Goal: Task Accomplishment & Management: Manage account settings

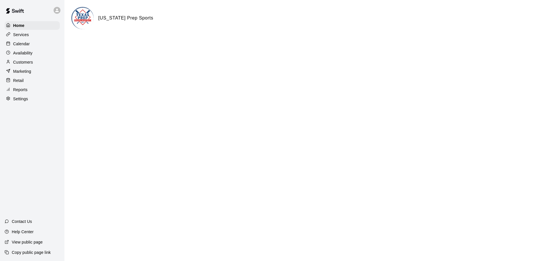
click at [19, 46] on p "Calendar" at bounding box center [21, 44] width 17 height 6
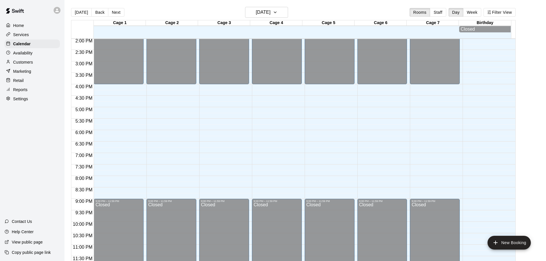
scroll to position [323, 0]
click at [17, 64] on p "Customers" at bounding box center [23, 62] width 20 height 6
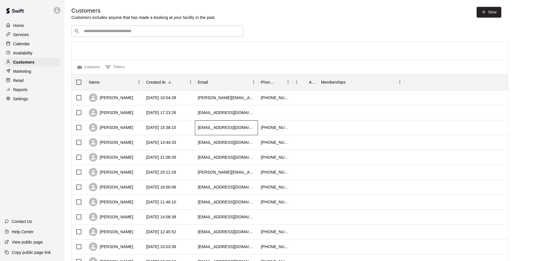
click at [205, 128] on div "[EMAIL_ADDRESS][DOMAIN_NAME]" at bounding box center [226, 128] width 57 height 6
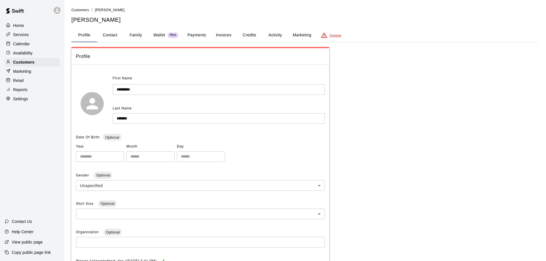
click at [266, 36] on button "Activity" at bounding box center [275, 35] width 26 height 14
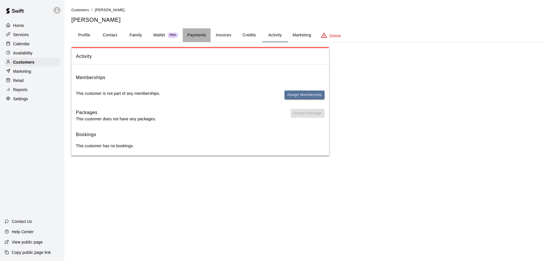
click at [202, 35] on button "Payments" at bounding box center [197, 35] width 28 height 14
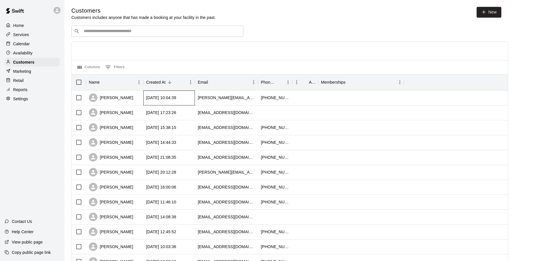
click at [157, 99] on div "[DATE] 10:04:39" at bounding box center [161, 98] width 30 height 6
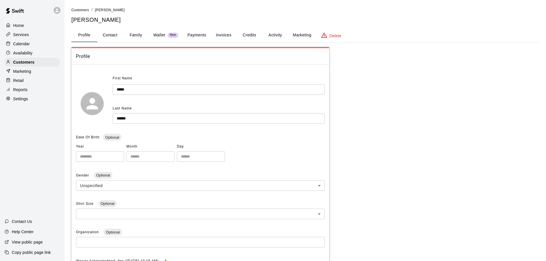
click at [266, 36] on button "Activity" at bounding box center [275, 35] width 26 height 14
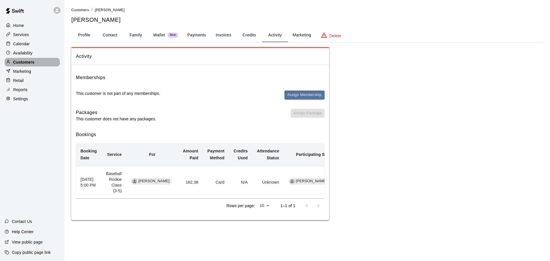
click at [23, 61] on p "Customers" at bounding box center [23, 62] width 21 height 6
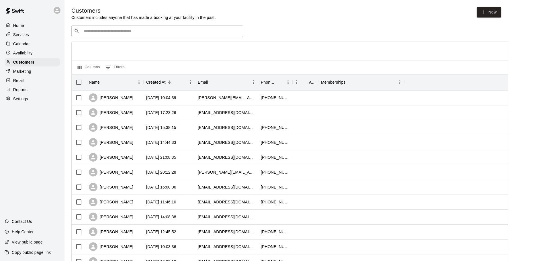
click at [26, 82] on div "Retail" at bounding box center [32, 80] width 55 height 9
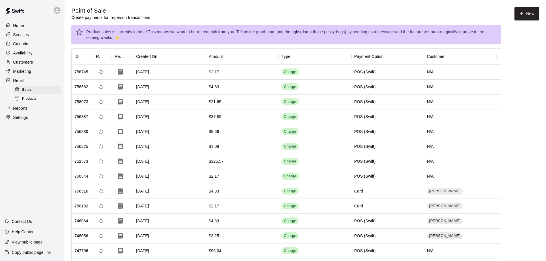
click at [23, 82] on p "Retail" at bounding box center [18, 81] width 11 height 6
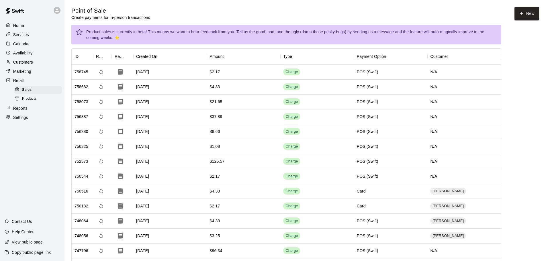
click at [25, 110] on p "Reports" at bounding box center [20, 108] width 14 height 6
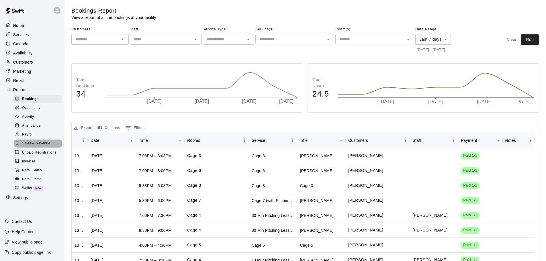
click at [33, 146] on span "Sales & Revenue" at bounding box center [36, 144] width 28 height 6
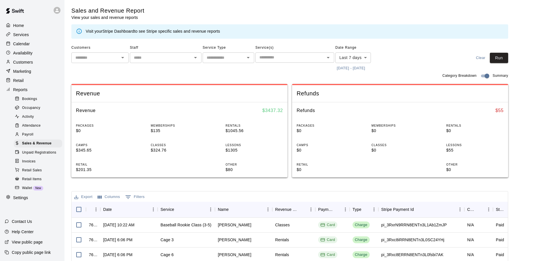
click at [30, 35] on div "Services" at bounding box center [32, 34] width 55 height 9
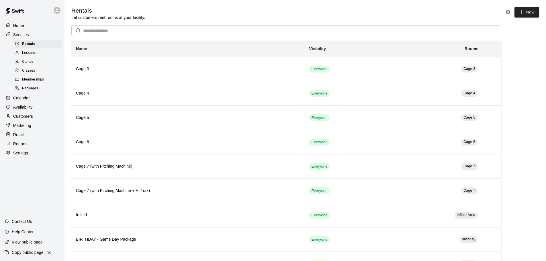
click at [34, 72] on span "Classes" at bounding box center [28, 71] width 13 height 6
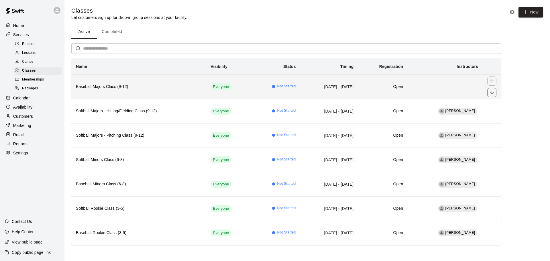
click at [154, 89] on h6 "Baseball Majors Class (9-12)" at bounding box center [139, 87] width 126 height 6
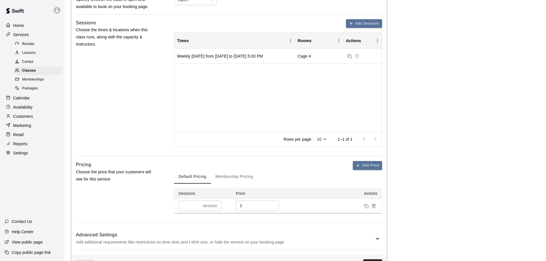
scroll to position [258, 0]
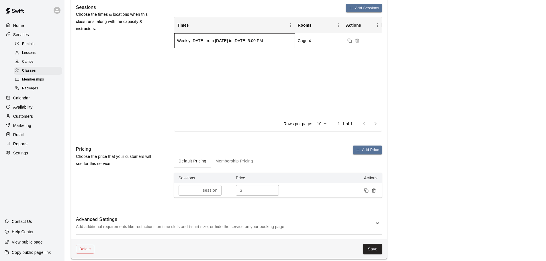
click at [224, 42] on div "Weekly on Thursday from 9/4/2025 to 9/25/2025 at 5:00 PM" at bounding box center [220, 41] width 86 height 6
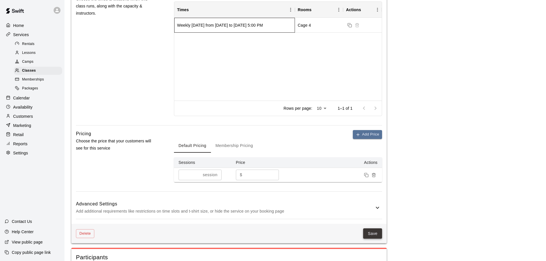
scroll to position [287, 0]
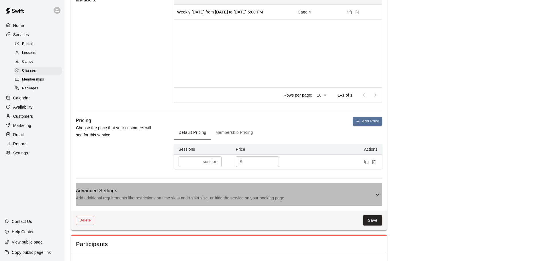
click at [266, 195] on icon at bounding box center [377, 194] width 3 height 2
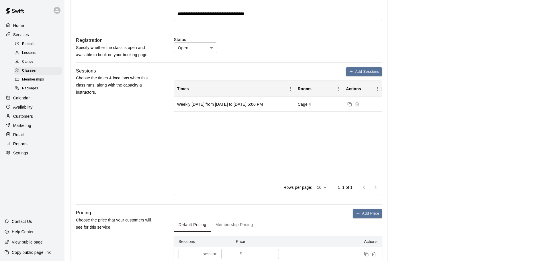
scroll to position [143, 0]
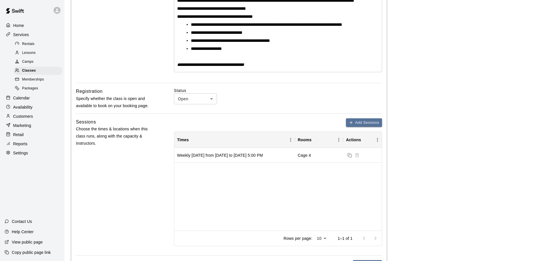
click at [30, 99] on div "Calendar" at bounding box center [32, 98] width 55 height 9
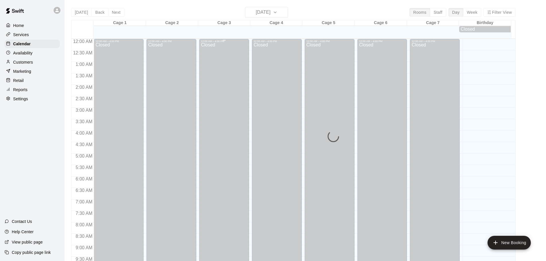
scroll to position [250, 0]
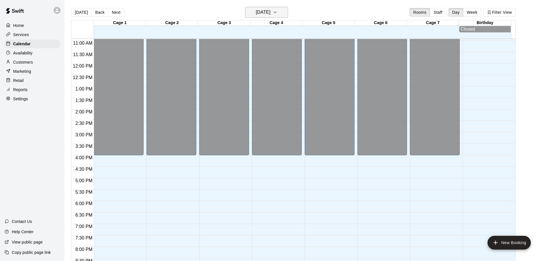
click at [266, 14] on icon "button" at bounding box center [275, 12] width 5 height 7
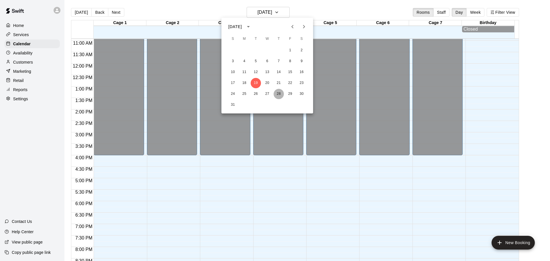
click at [266, 93] on button "28" at bounding box center [279, 94] width 10 height 10
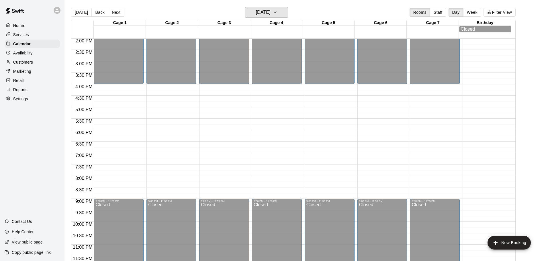
scroll to position [151, 0]
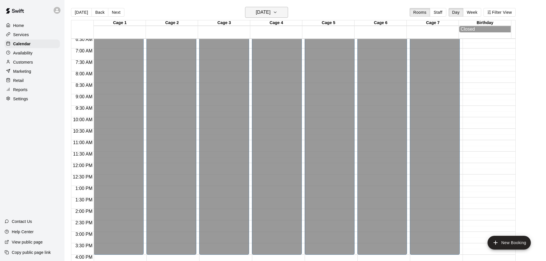
click at [266, 12] on icon "button" at bounding box center [275, 12] width 2 height 1
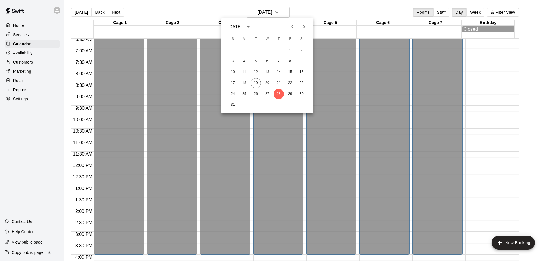
click at [266, 25] on icon "Next month" at bounding box center [304, 26] width 7 height 7
click at [266, 48] on button "4" at bounding box center [279, 50] width 10 height 10
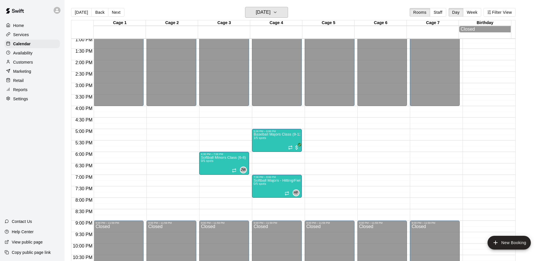
scroll to position [323, 0]
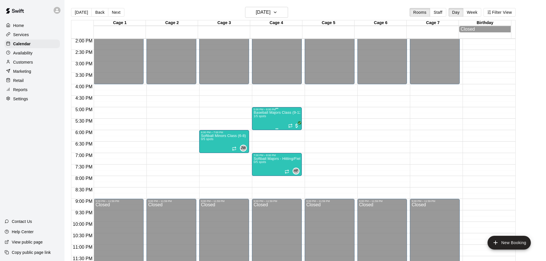
click at [266, 117] on div "Baseball Majors Class (9-12) 1/5 spots" at bounding box center [277, 241] width 46 height 261
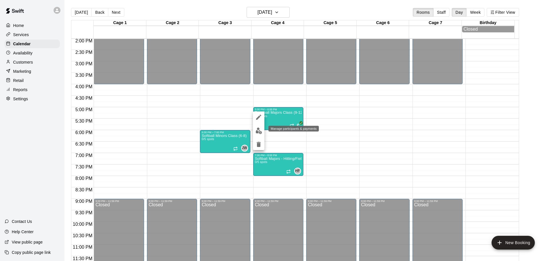
click at [259, 133] on img "edit" at bounding box center [259, 131] width 7 height 7
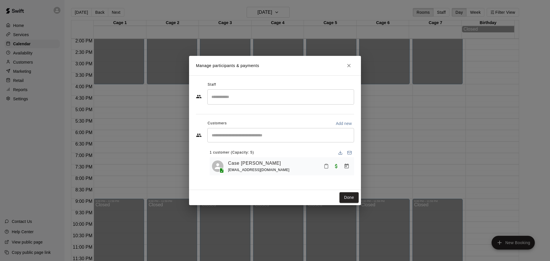
click at [245, 97] on input "Search staff" at bounding box center [281, 97] width 142 height 10
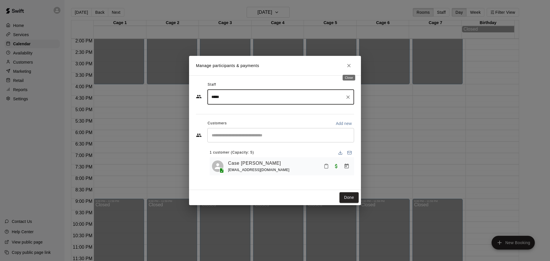
type input "*****"
click at [266, 64] on icon "Close" at bounding box center [349, 66] width 6 height 6
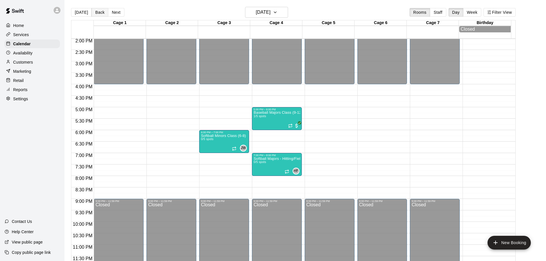
click at [101, 12] on button "Back" at bounding box center [99, 12] width 17 height 9
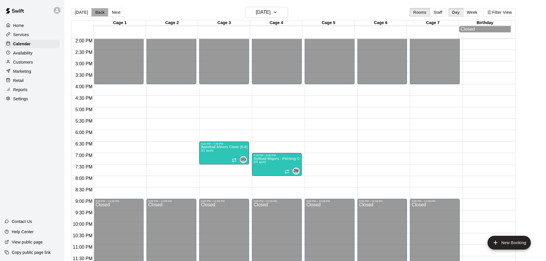
click at [101, 12] on button "Back" at bounding box center [99, 12] width 17 height 9
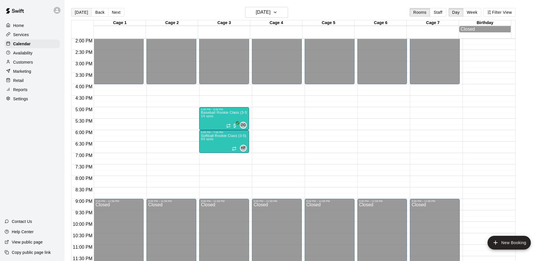
click at [79, 13] on button "Today" at bounding box center [81, 12] width 21 height 9
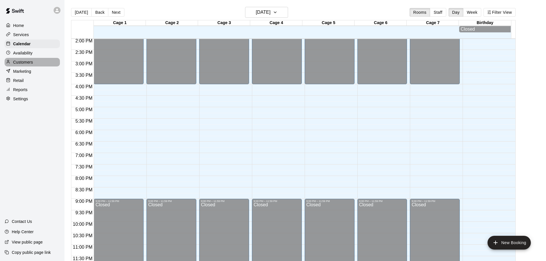
click at [26, 65] on p "Customers" at bounding box center [23, 62] width 20 height 6
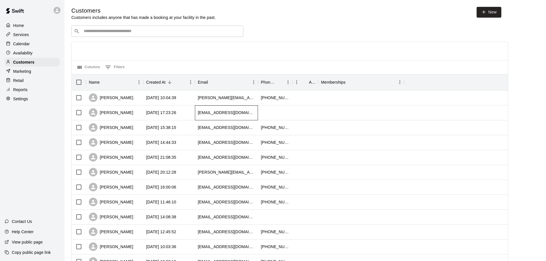
click at [207, 114] on div "bz1268@aol.com" at bounding box center [226, 113] width 57 height 6
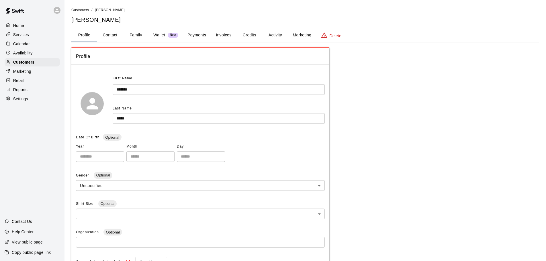
click at [119, 88] on input "*******" at bounding box center [219, 89] width 212 height 11
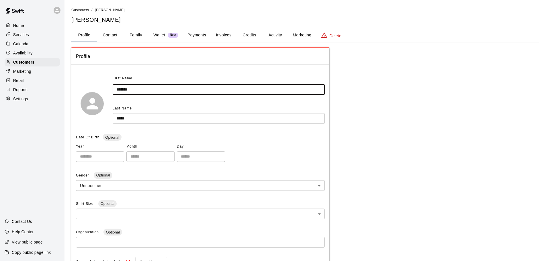
type input "*******"
click at [119, 118] on input "*****" at bounding box center [219, 118] width 212 height 11
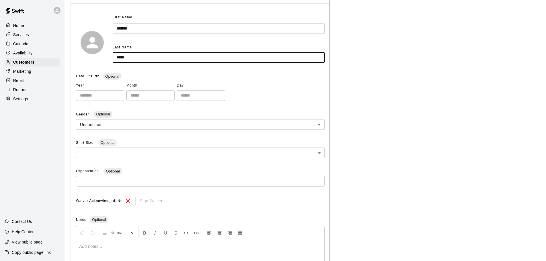
scroll to position [125, 0]
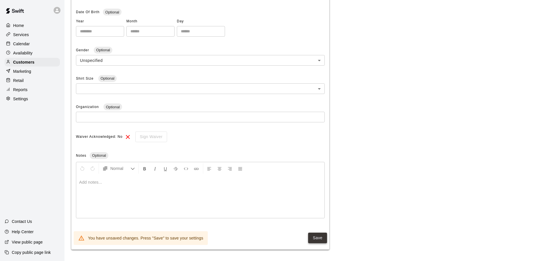
type input "*****"
click at [266, 235] on button "Save" at bounding box center [317, 238] width 19 height 11
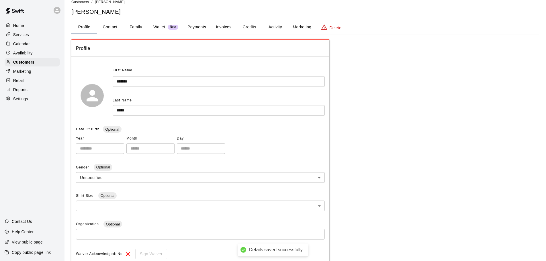
scroll to position [0, 0]
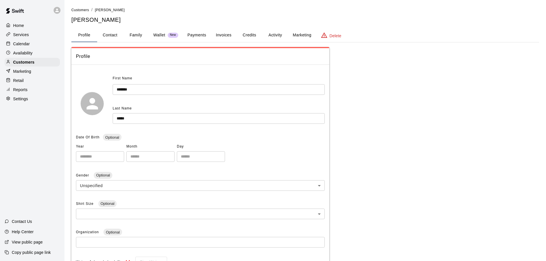
click at [28, 36] on p "Services" at bounding box center [21, 35] width 16 height 6
